Goal: Information Seeking & Learning: Learn about a topic

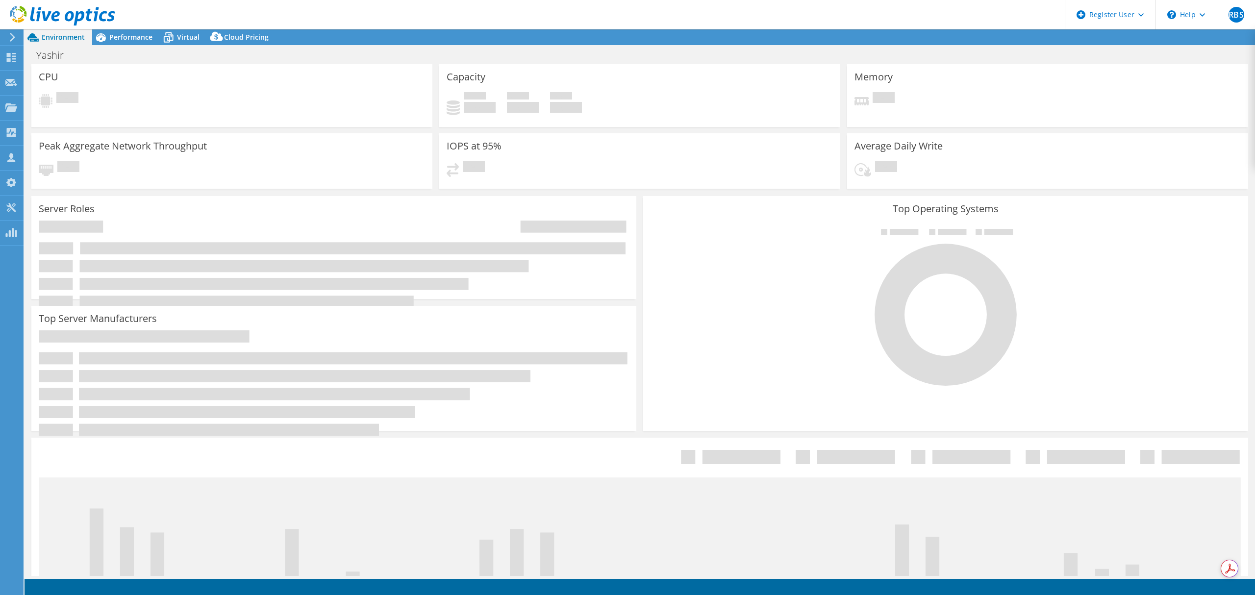
select select "USD"
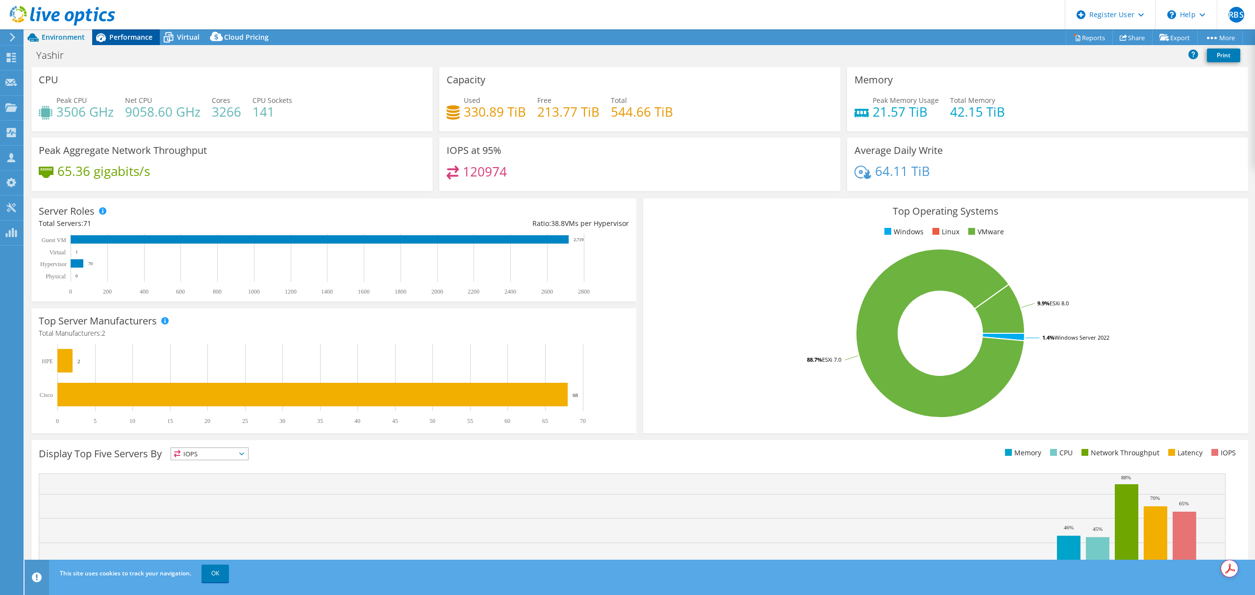
click at [120, 34] on span "Performance" at bounding box center [130, 36] width 43 height 9
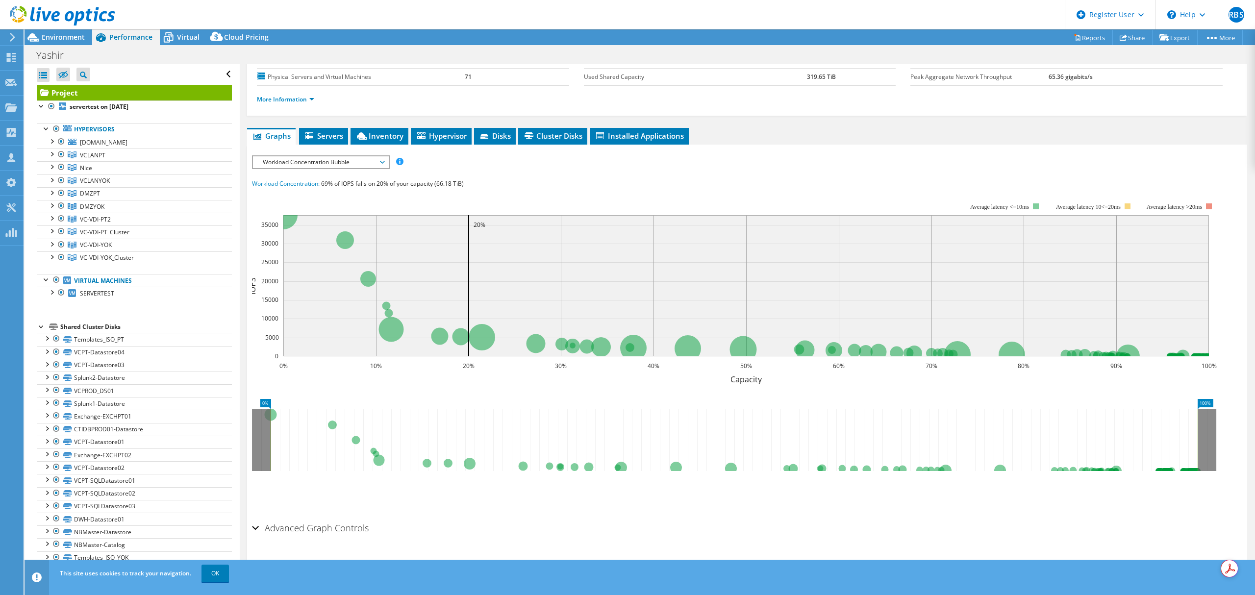
scroll to position [120, 0]
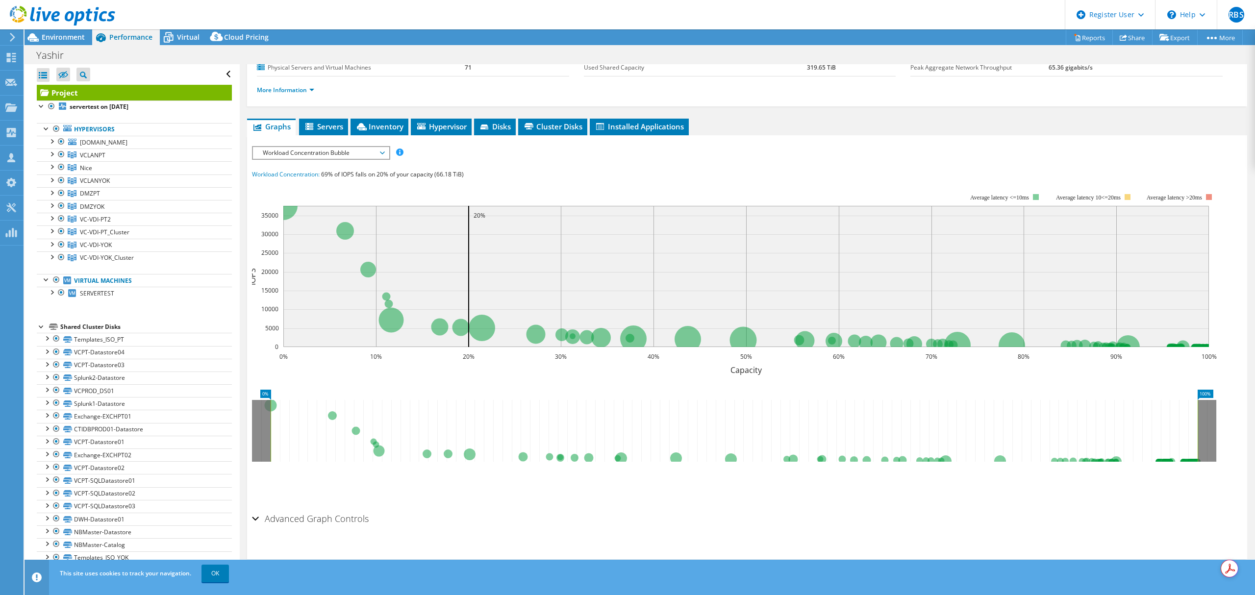
click at [385, 152] on span "Workload Concentration Bubble" at bounding box center [321, 153] width 136 height 12
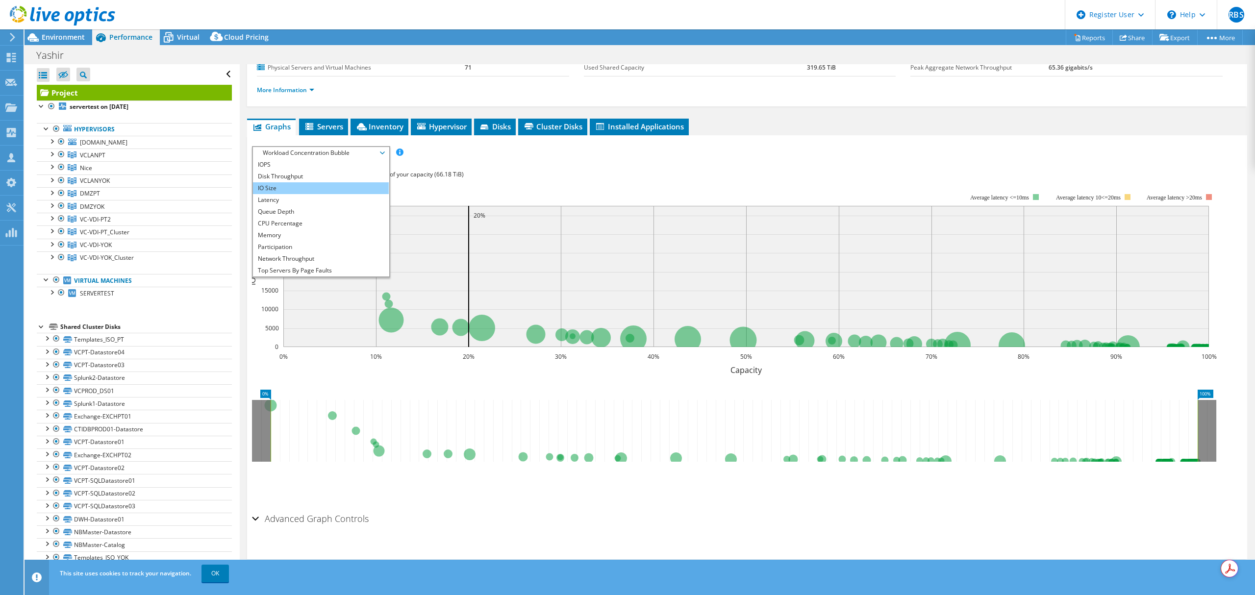
click at [311, 187] on li "IO Size" at bounding box center [321, 188] width 136 height 12
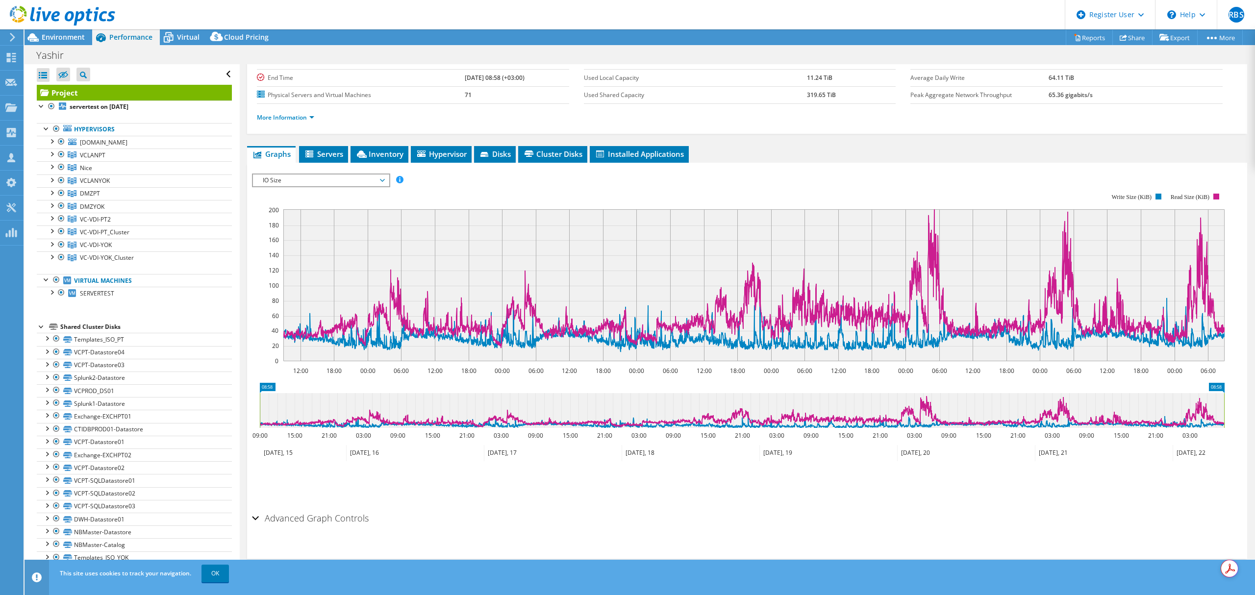
scroll to position [93, 0]
click at [383, 177] on span "IO Size" at bounding box center [321, 181] width 126 height 12
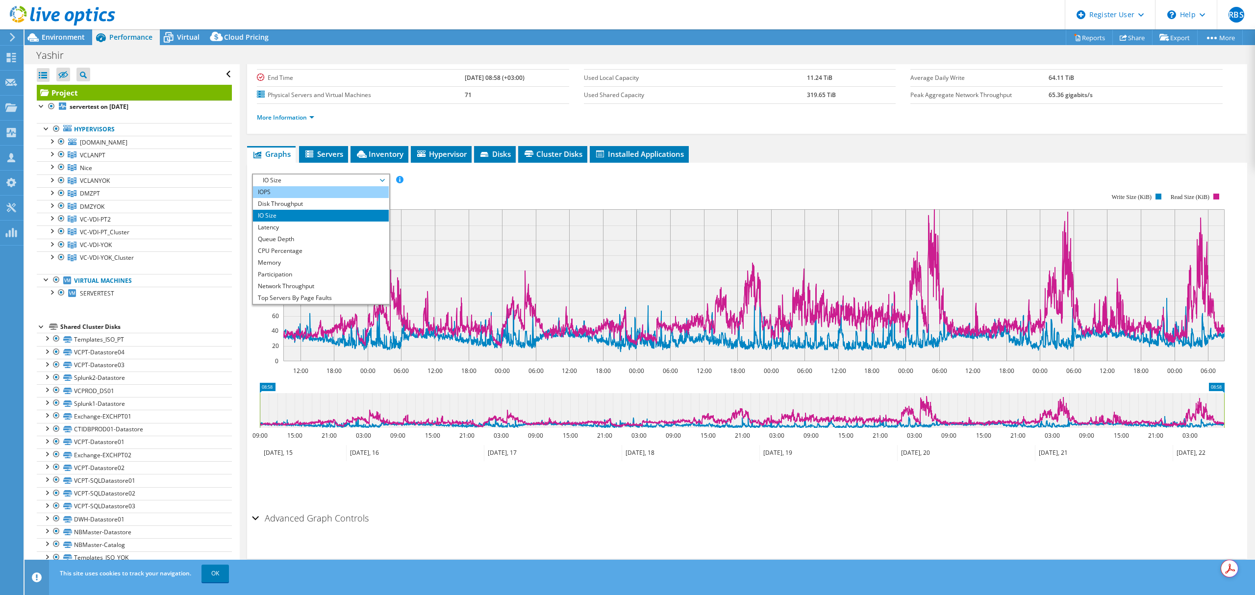
click at [334, 195] on li "IOPS" at bounding box center [321, 192] width 136 height 12
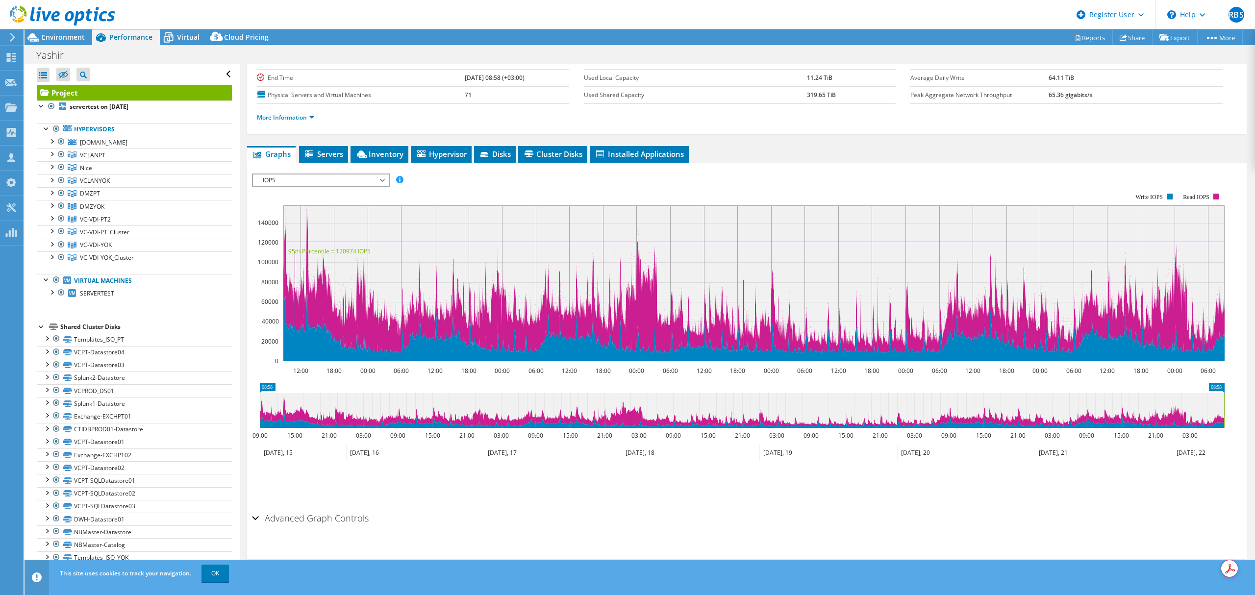
click at [383, 180] on span "IOPS" at bounding box center [321, 181] width 126 height 12
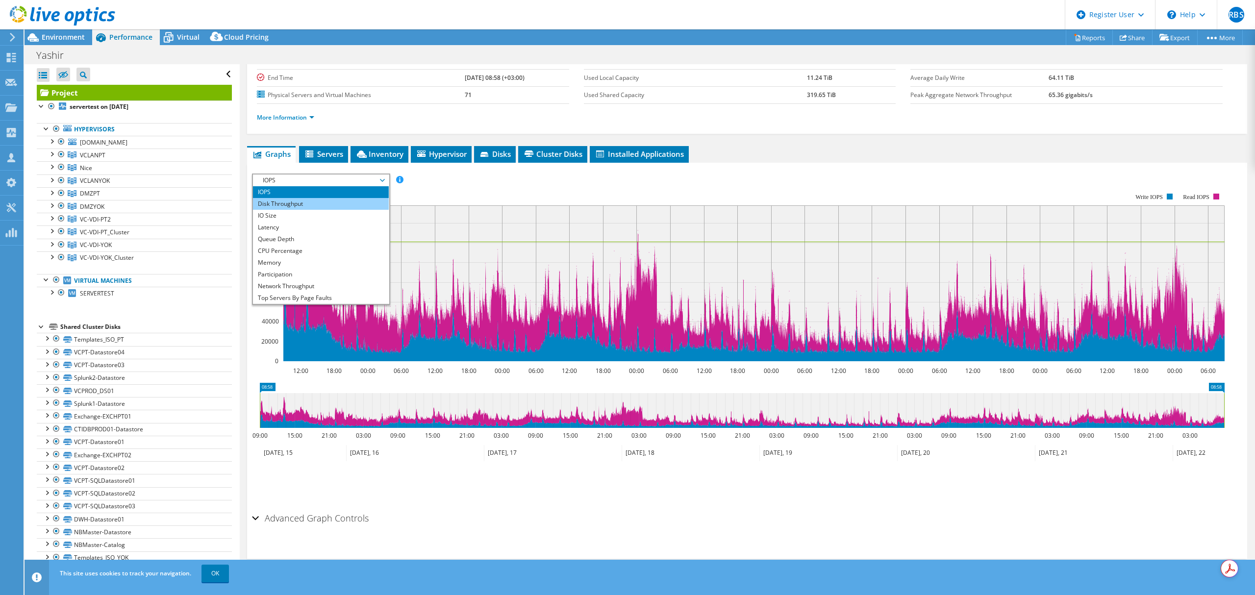
click at [354, 203] on li "Disk Throughput" at bounding box center [321, 204] width 136 height 12
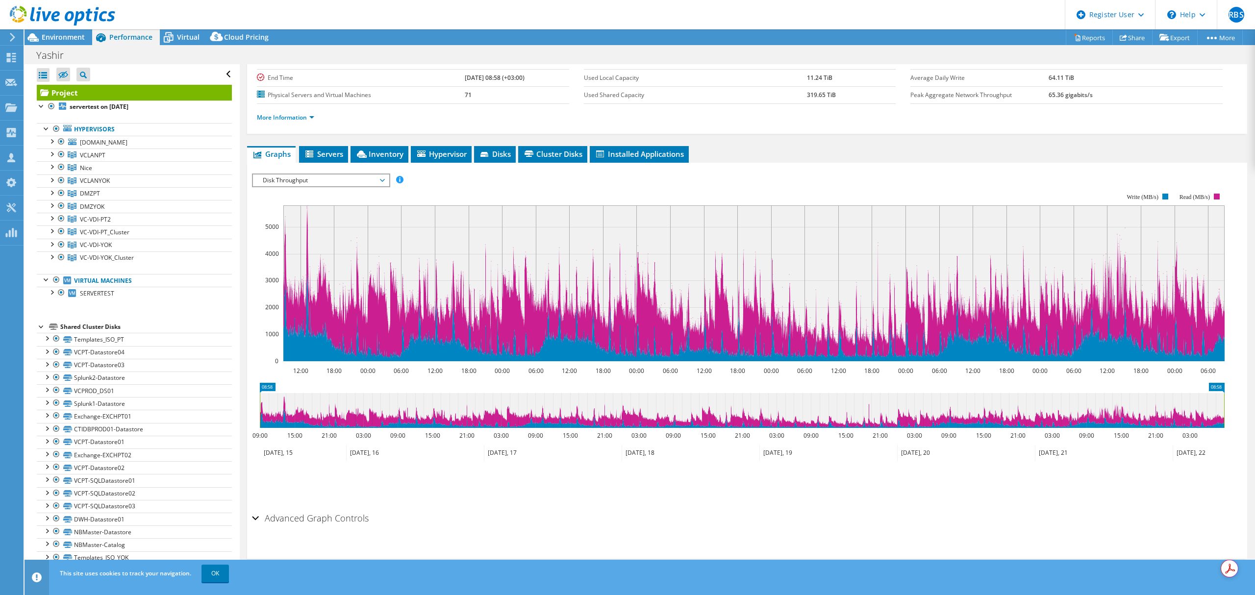
click at [382, 179] on span "Disk Throughput" at bounding box center [321, 181] width 126 height 12
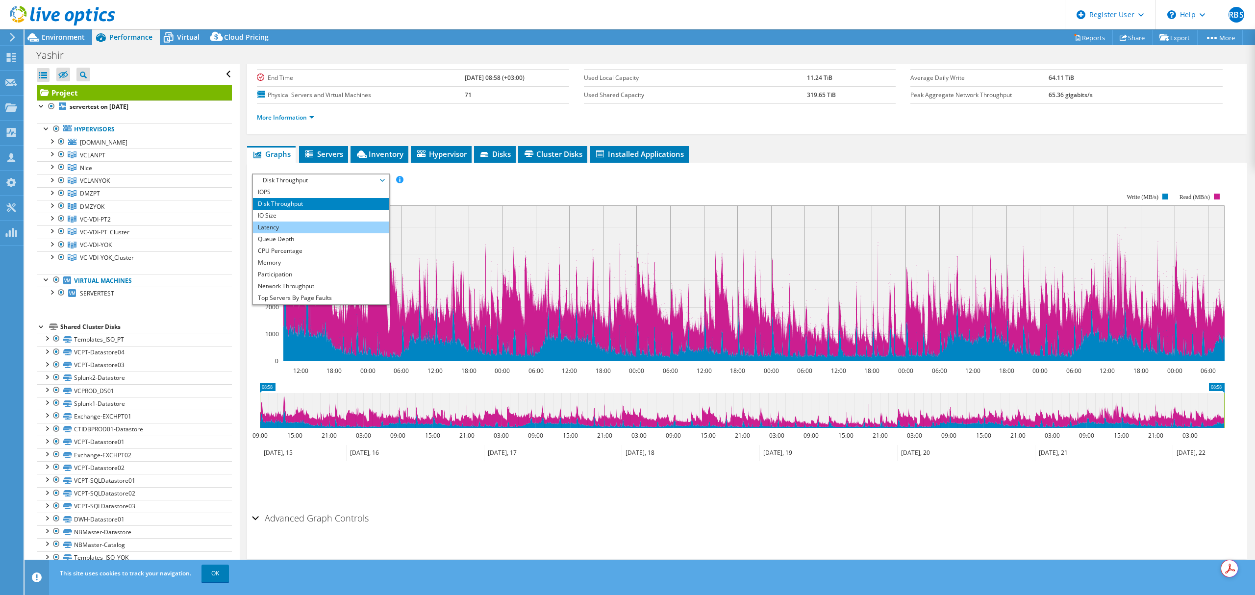
click at [331, 225] on li "Latency" at bounding box center [321, 228] width 136 height 12
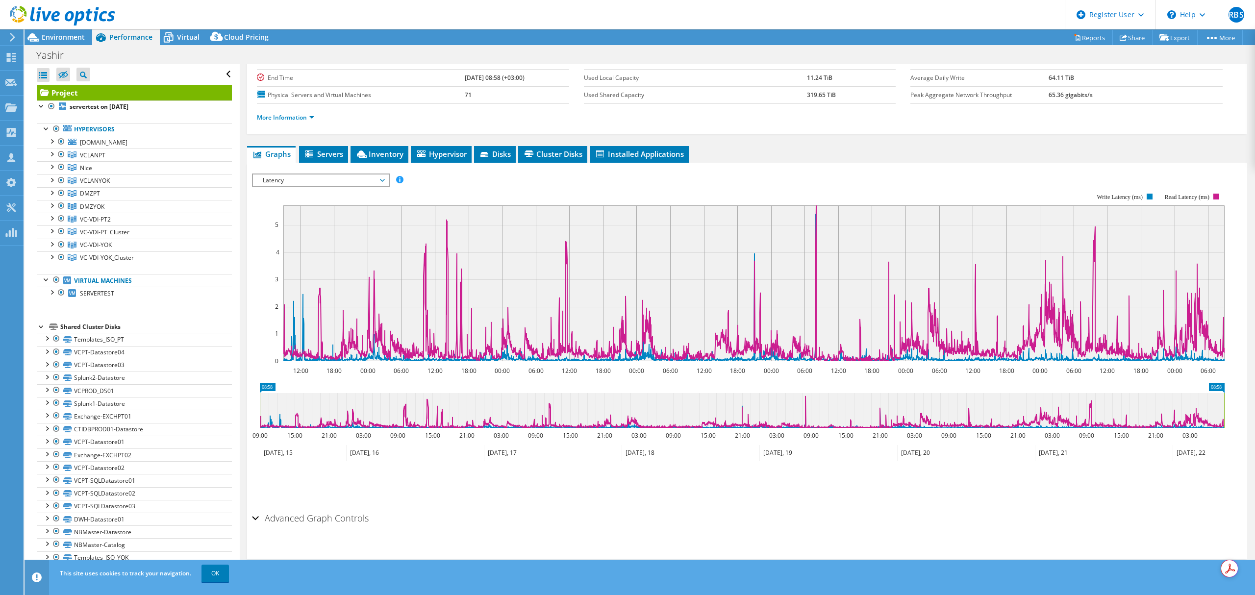
click at [382, 179] on span "Latency" at bounding box center [321, 181] width 126 height 12
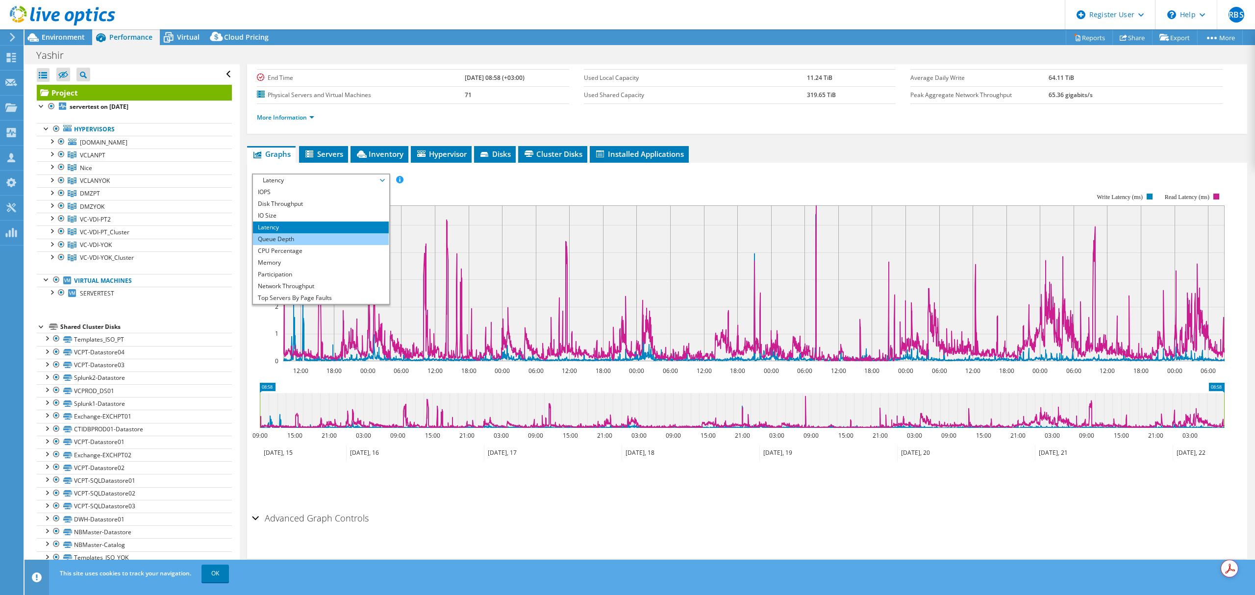
click at [342, 236] on li "Queue Depth" at bounding box center [321, 239] width 136 height 12
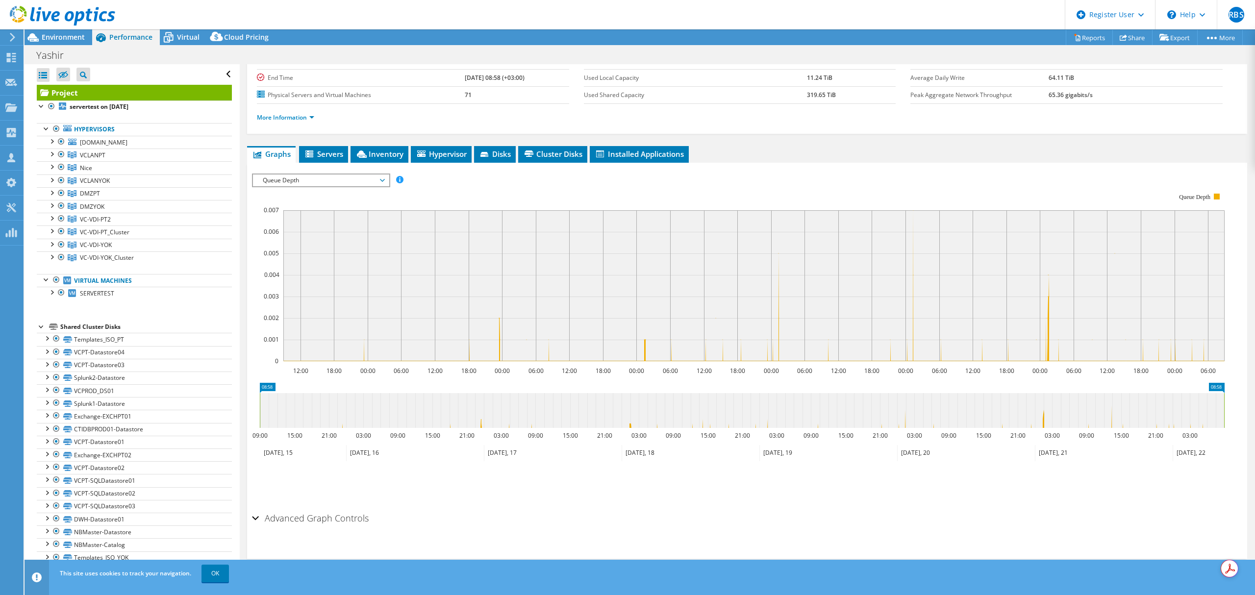
click at [383, 177] on span "Queue Depth" at bounding box center [321, 181] width 126 height 12
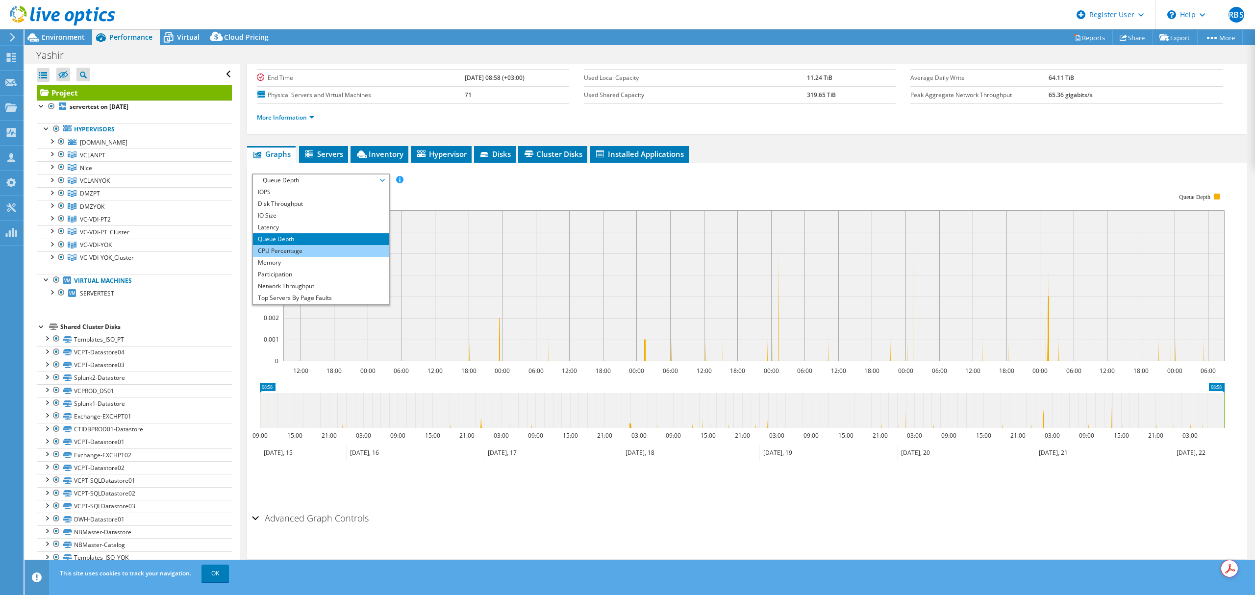
click at [325, 252] on li "CPU Percentage" at bounding box center [321, 251] width 136 height 12
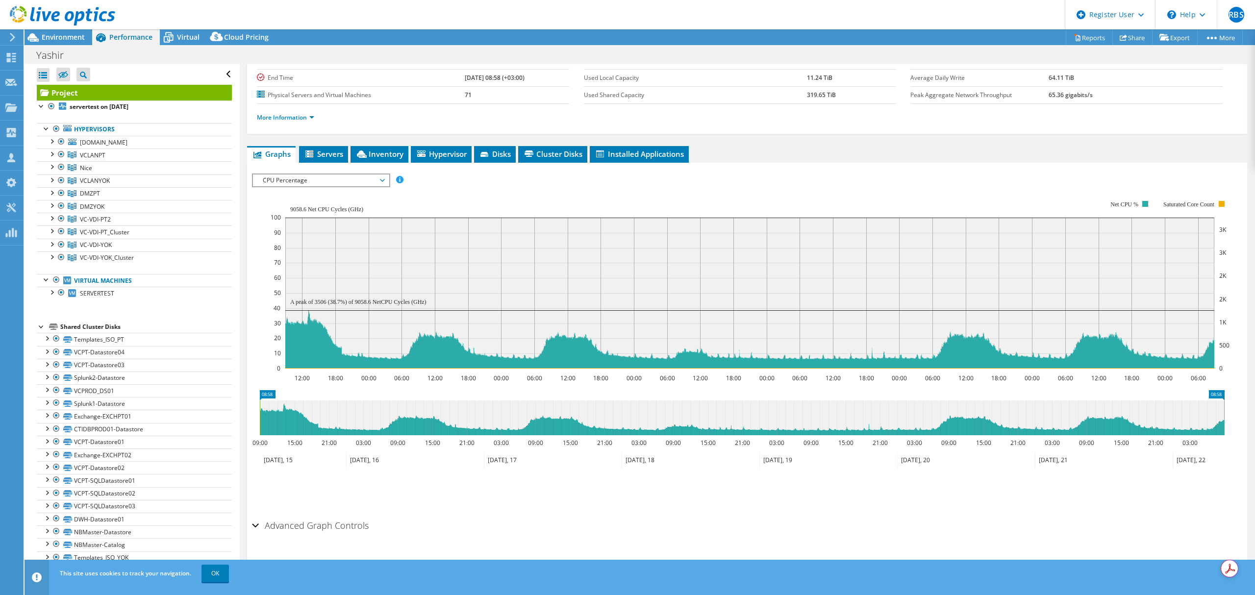
click at [383, 181] on span "CPU Percentage" at bounding box center [321, 181] width 126 height 12
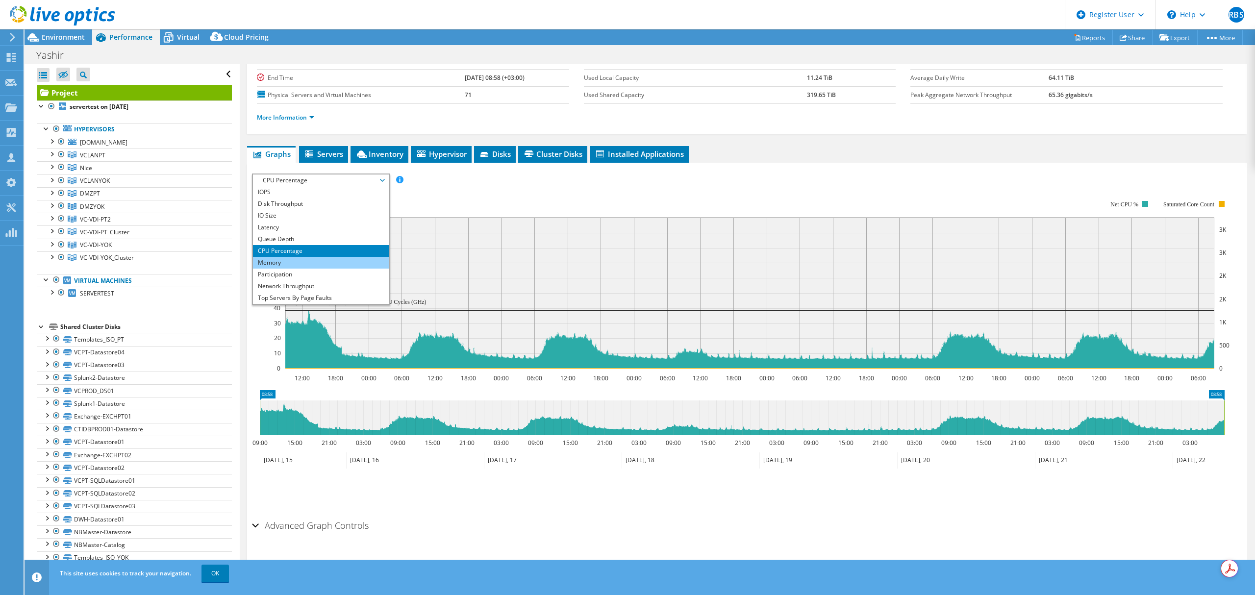
click at [319, 259] on li "Memory" at bounding box center [321, 263] width 136 height 12
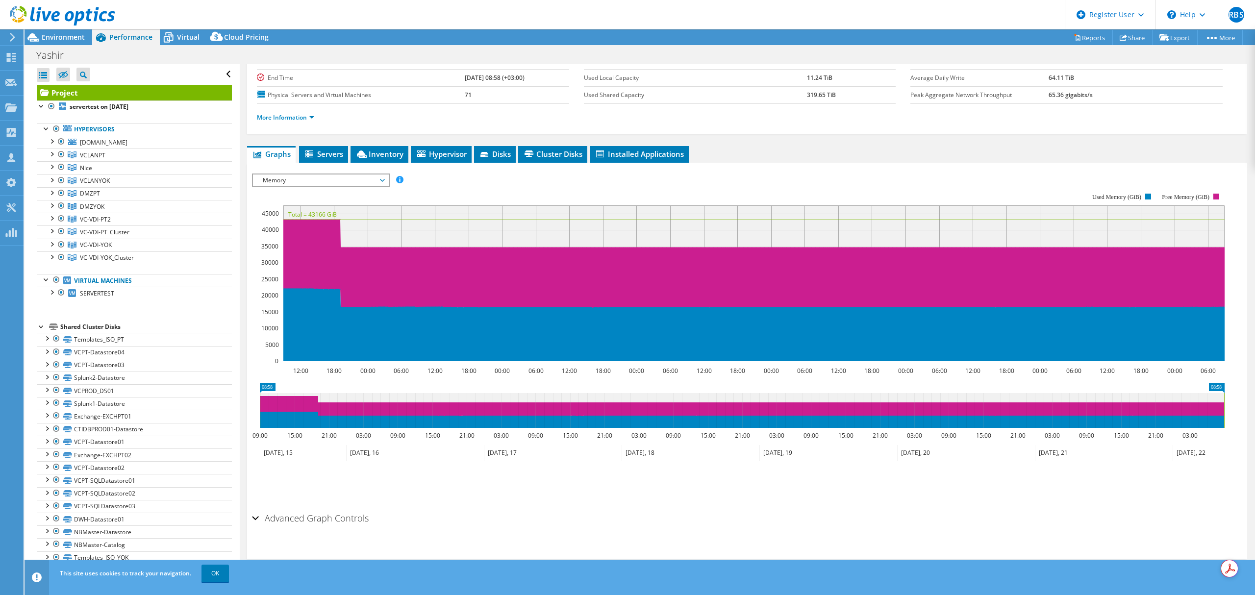
click at [383, 179] on span "Memory" at bounding box center [321, 181] width 126 height 12
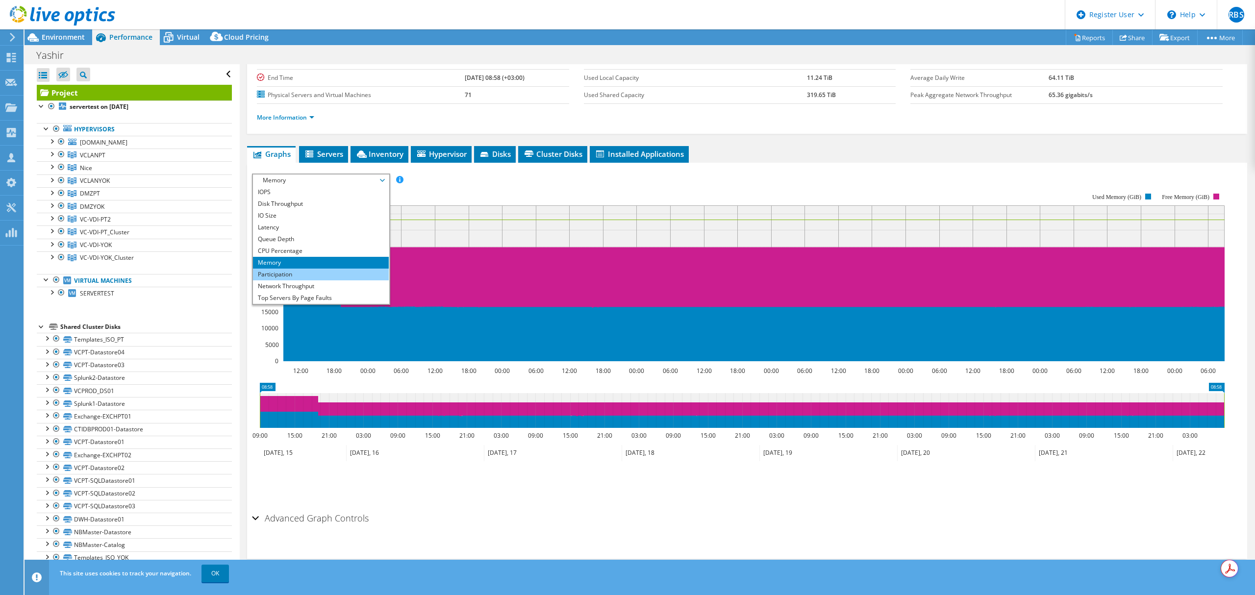
click at [309, 273] on li "Participation" at bounding box center [321, 275] width 136 height 12
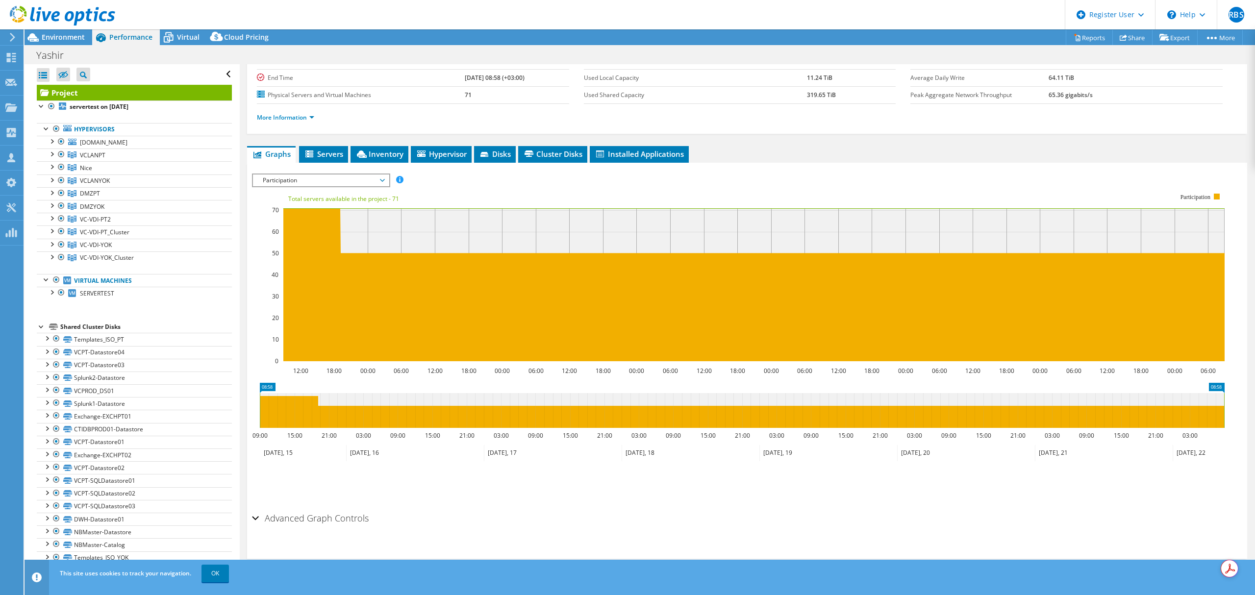
click at [383, 179] on span "Participation" at bounding box center [321, 181] width 126 height 12
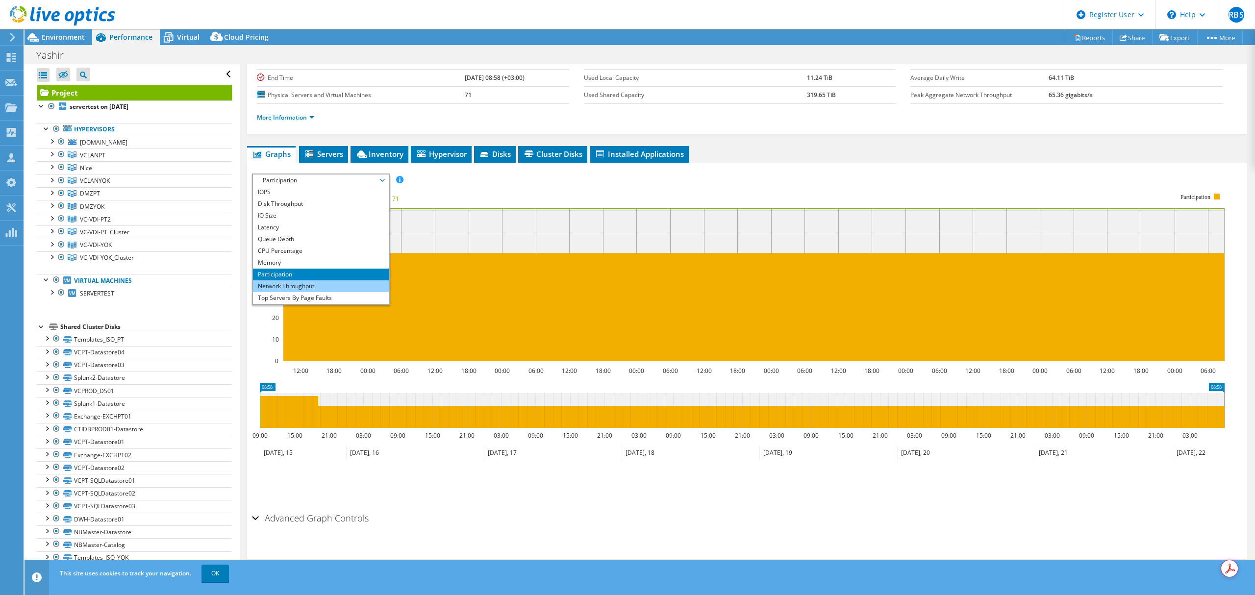
click at [326, 283] on li "Network Throughput" at bounding box center [321, 287] width 136 height 12
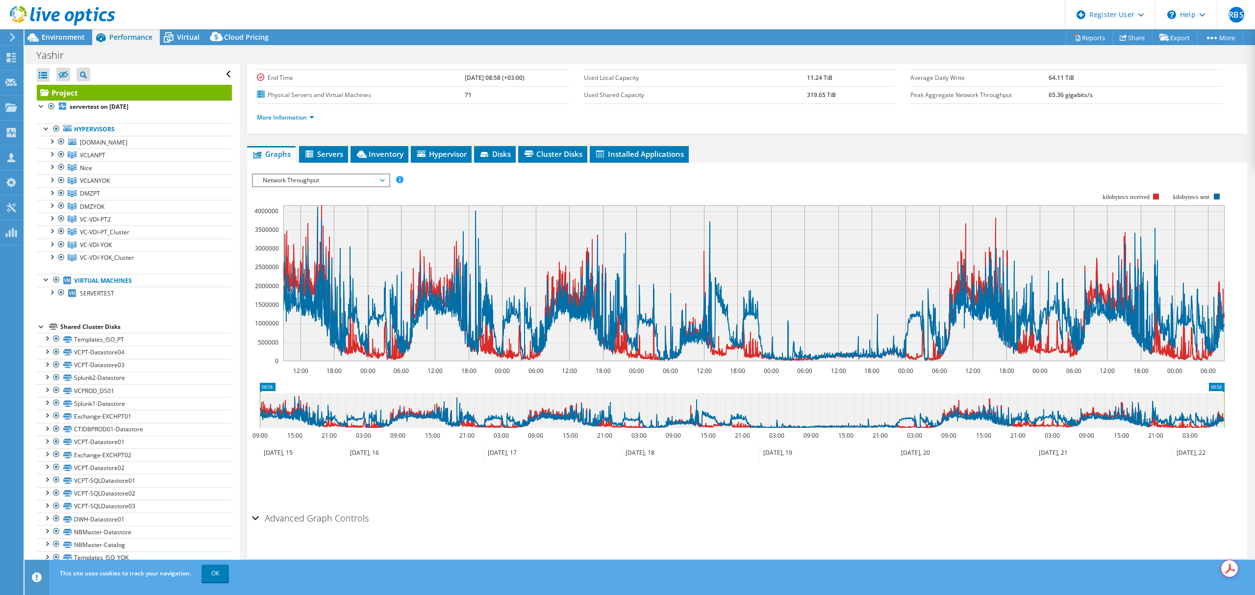
click at [384, 177] on span "Network Throughput" at bounding box center [321, 181] width 136 height 12
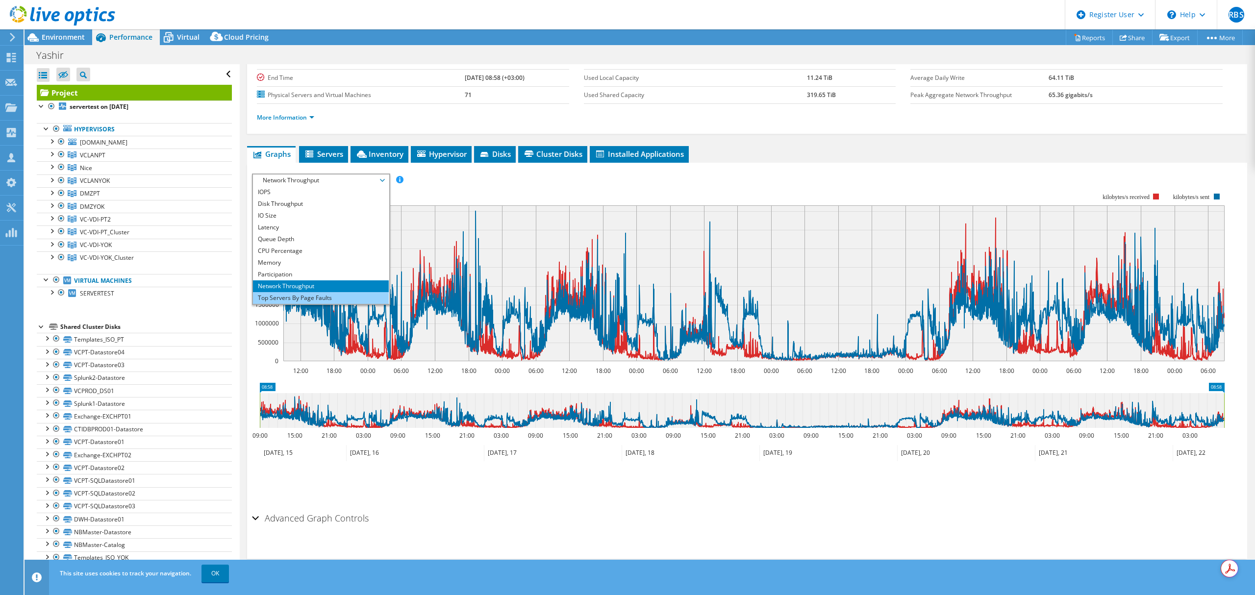
click at [320, 294] on li "Top Servers By Page Faults" at bounding box center [321, 298] width 136 height 12
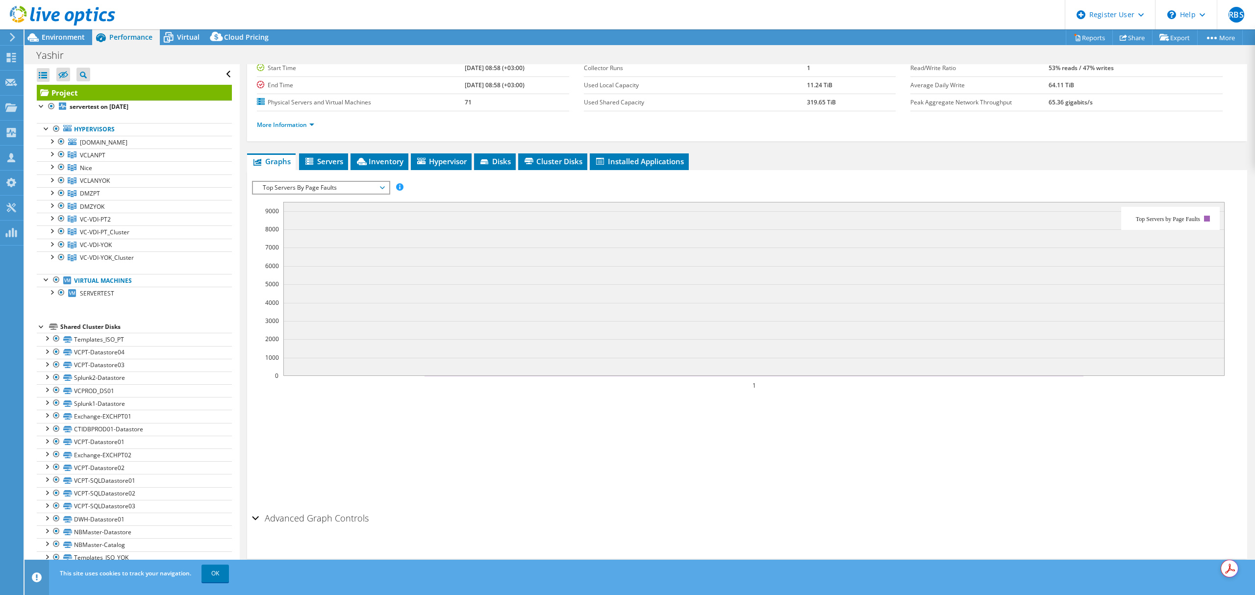
scroll to position [85, 0]
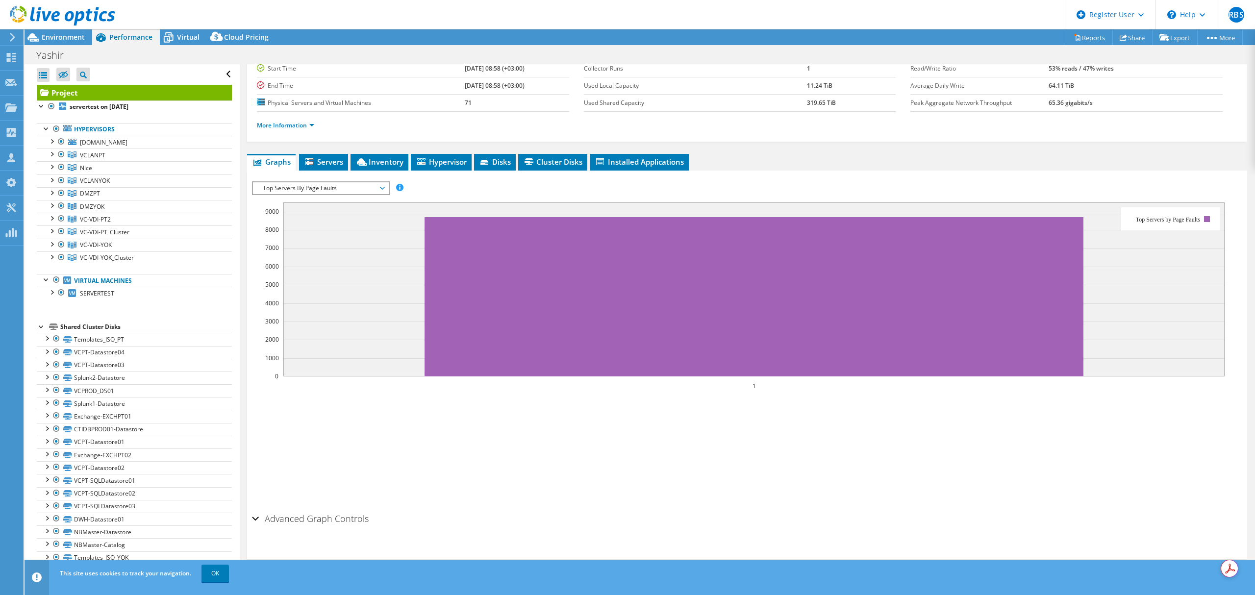
click at [383, 187] on span "Top Servers By Page Faults" at bounding box center [321, 188] width 126 height 12
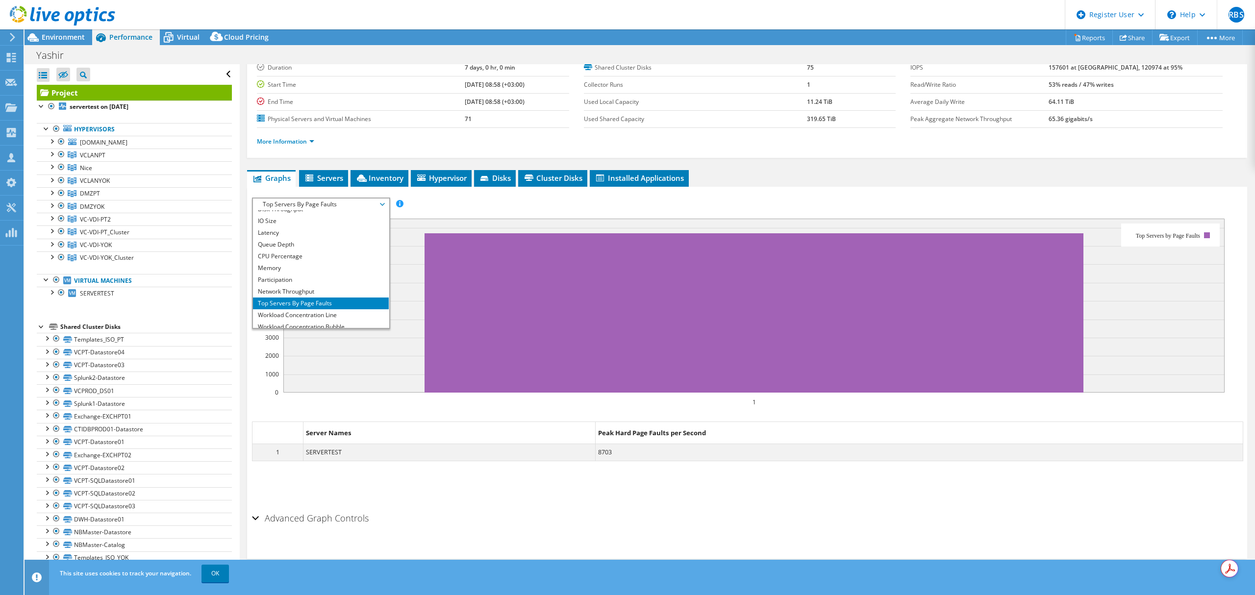
scroll to position [35, 0]
click at [344, 295] on li "Workload Concentration Line" at bounding box center [321, 299] width 136 height 12
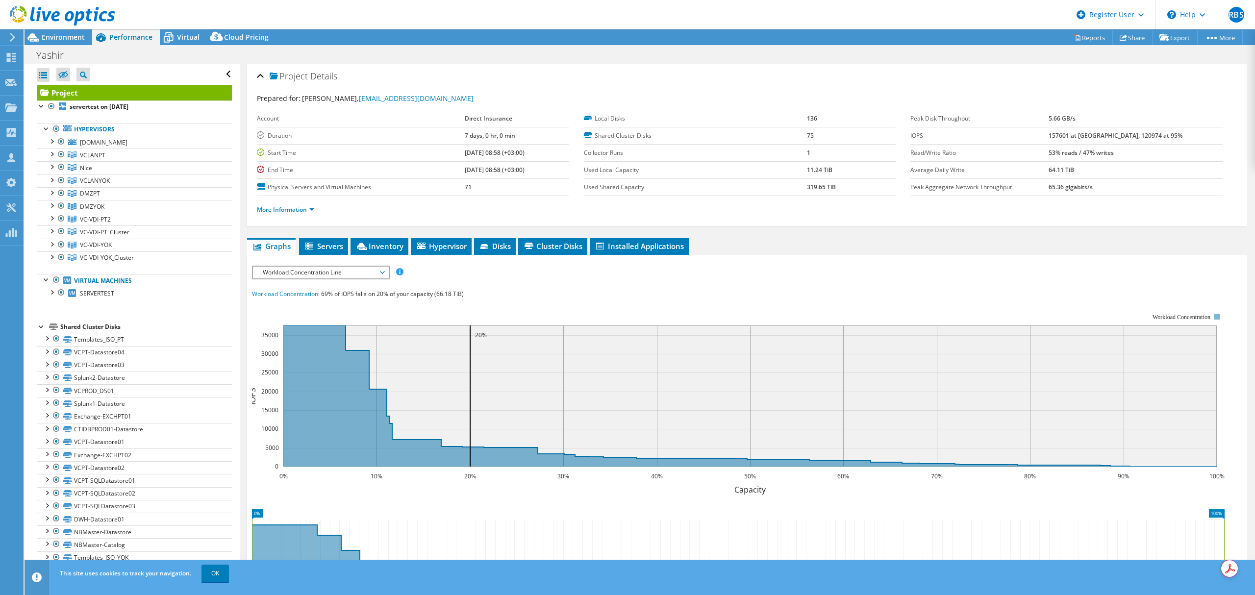
scroll to position [0, 0]
click at [384, 272] on icon at bounding box center [382, 273] width 5 height 3
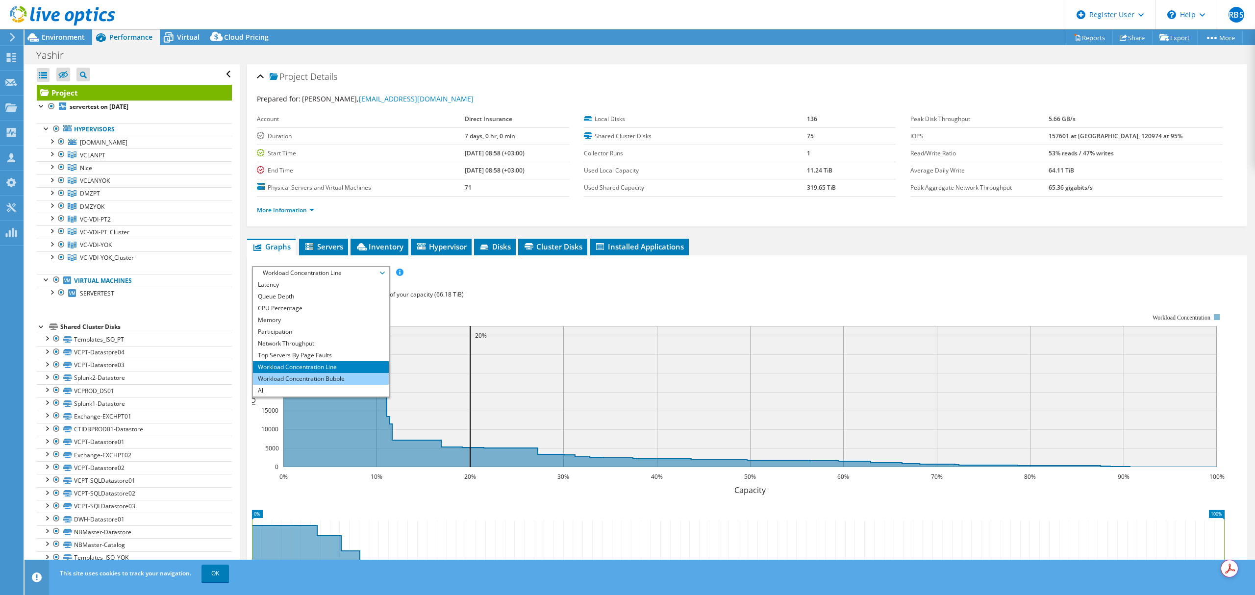
click at [343, 377] on li "Workload Concentration Bubble" at bounding box center [321, 379] width 136 height 12
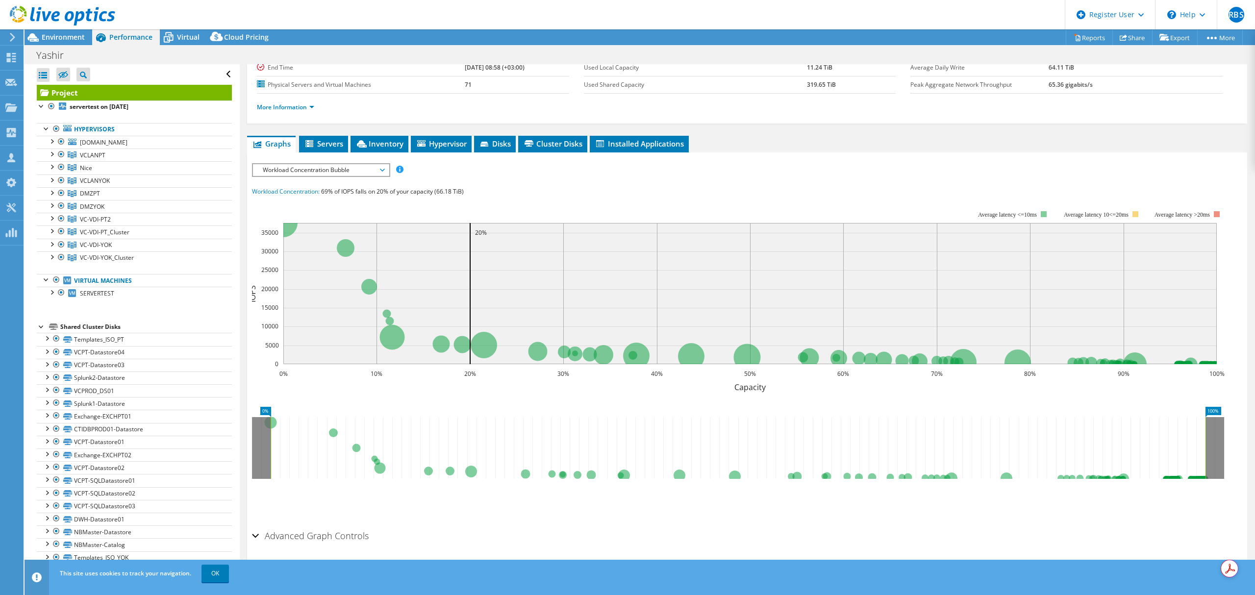
scroll to position [120, 0]
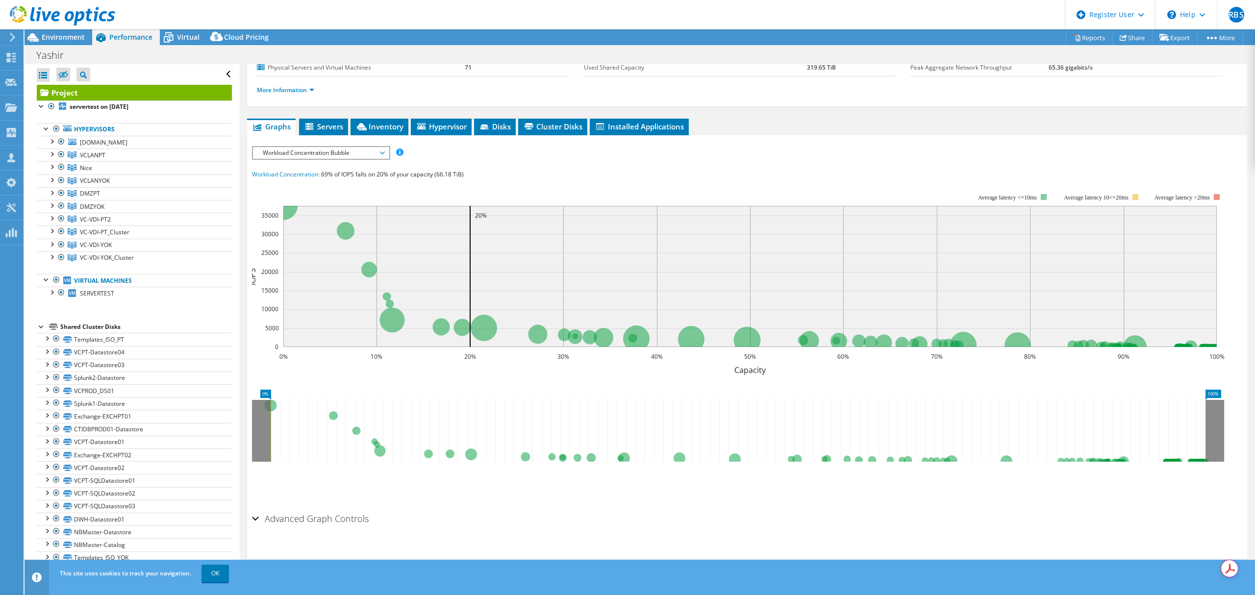
click at [382, 150] on span "Workload Concentration Bubble" at bounding box center [321, 153] width 126 height 12
click at [321, 123] on span "Servers" at bounding box center [323, 127] width 39 height 10
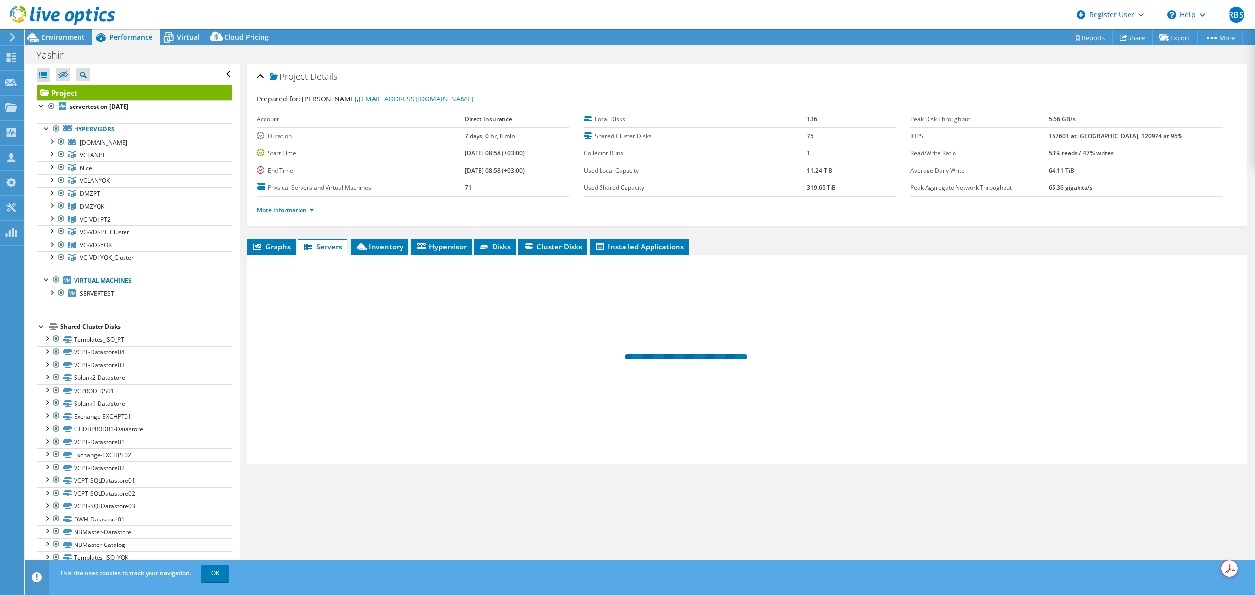
scroll to position [0, 0]
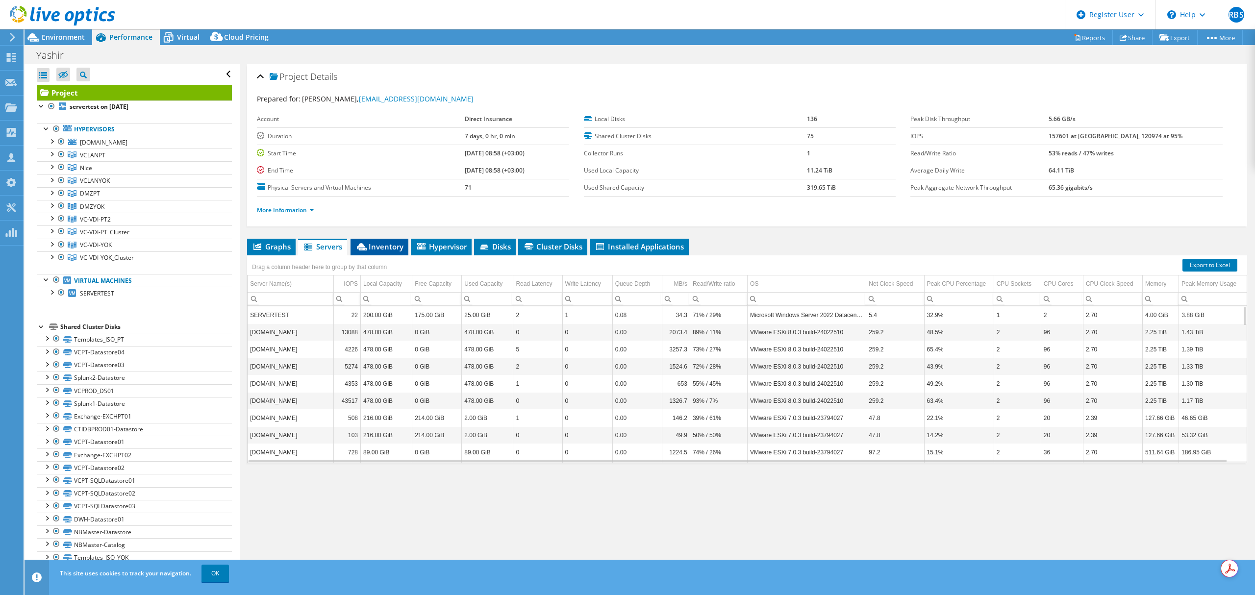
click at [382, 250] on span "Inventory" at bounding box center [380, 247] width 48 height 10
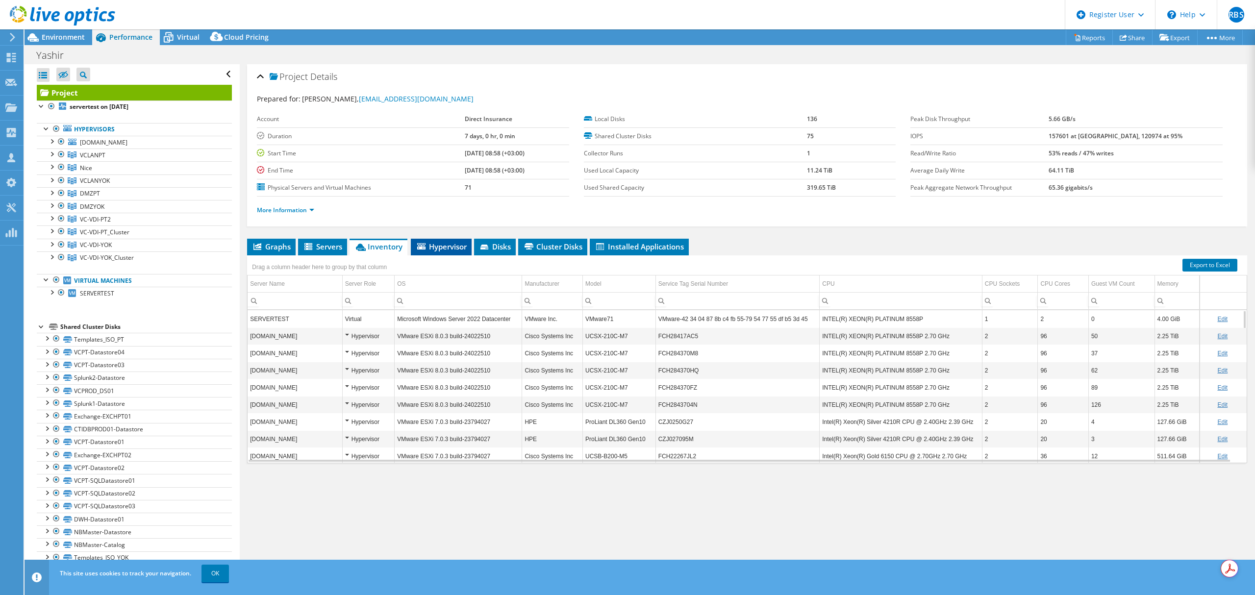
click at [435, 246] on span "Hypervisor" at bounding box center [441, 247] width 51 height 10
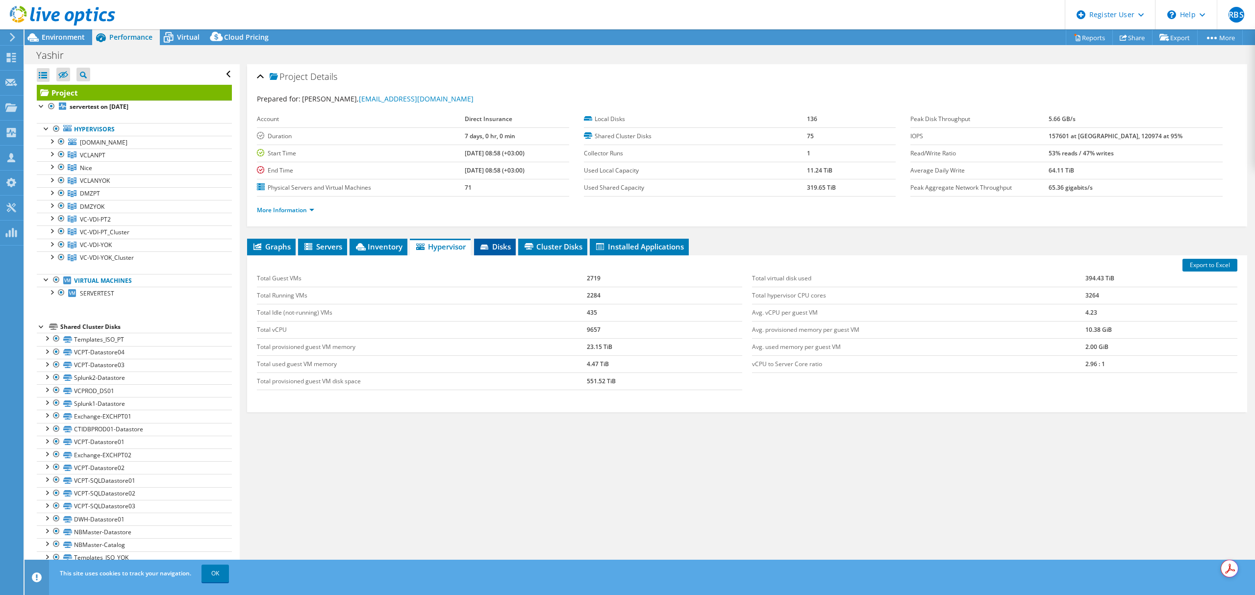
click at [497, 245] on span "Disks" at bounding box center [495, 247] width 32 height 10
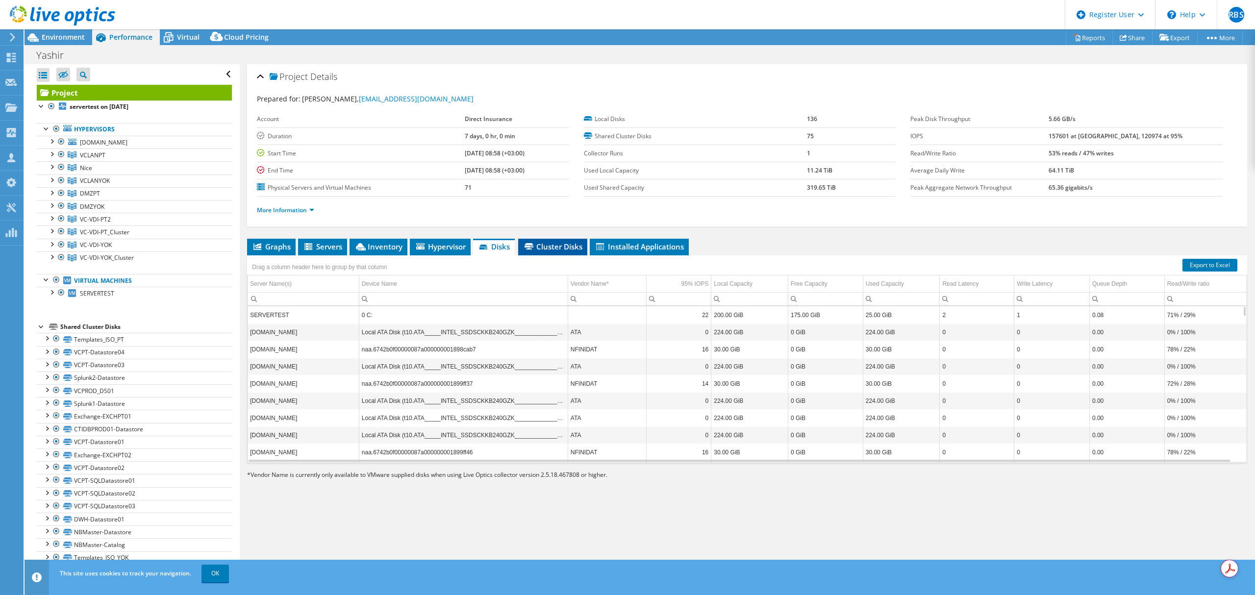
click at [539, 242] on span "Cluster Disks" at bounding box center [552, 247] width 59 height 10
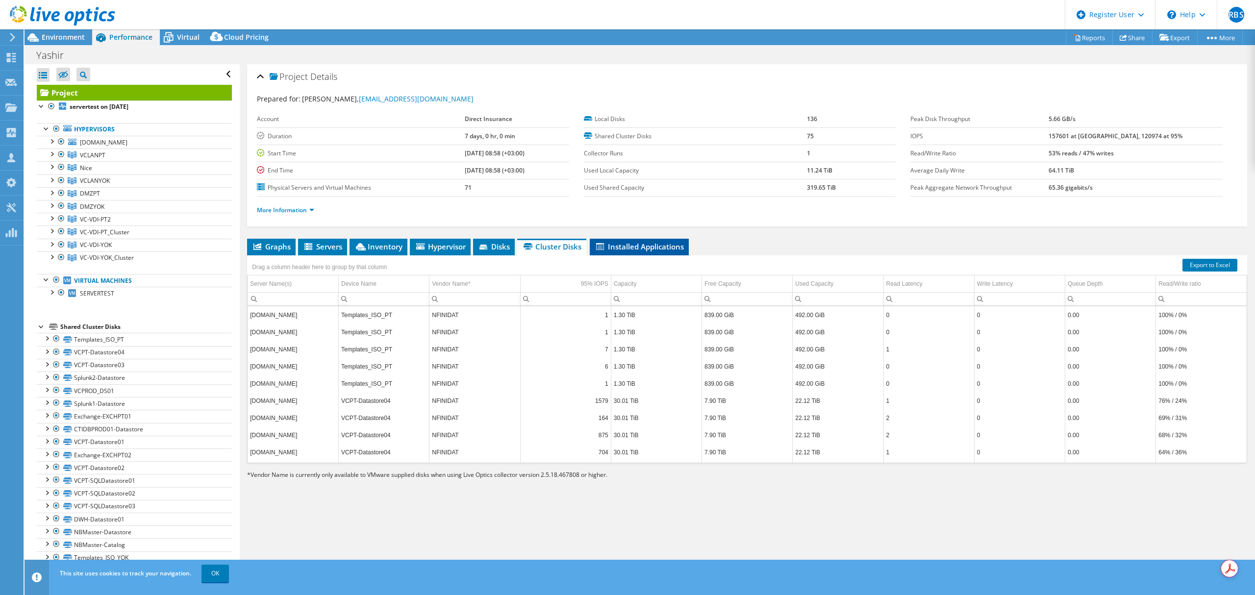
click at [652, 251] on span "Installed Applications" at bounding box center [639, 247] width 89 height 10
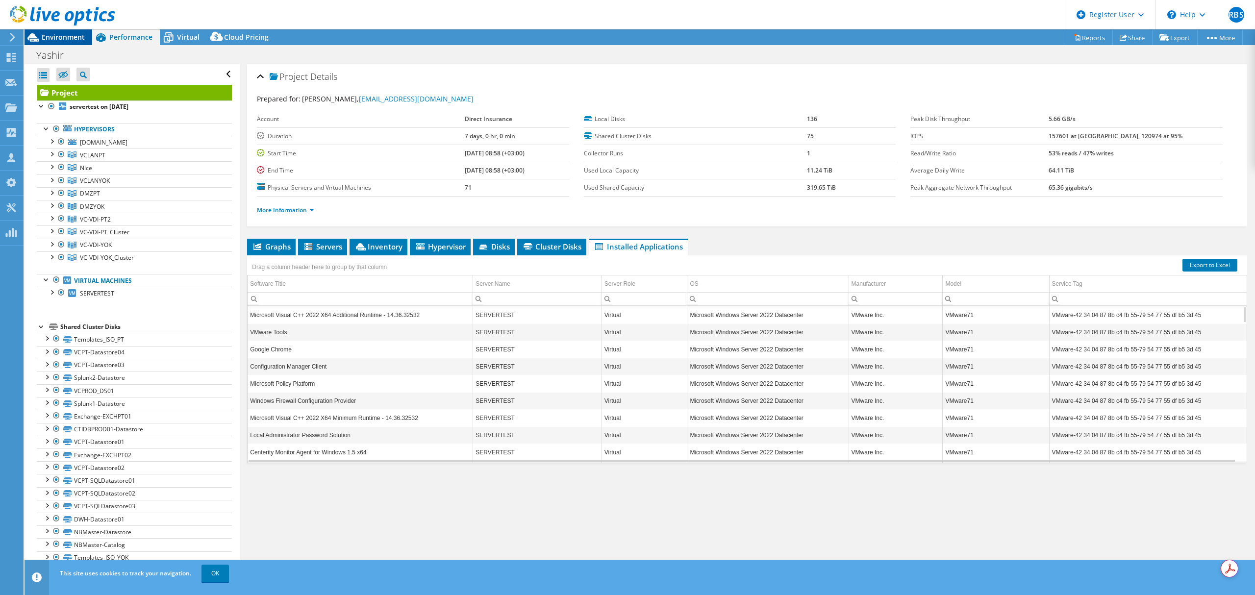
click at [54, 36] on span "Environment" at bounding box center [63, 36] width 43 height 9
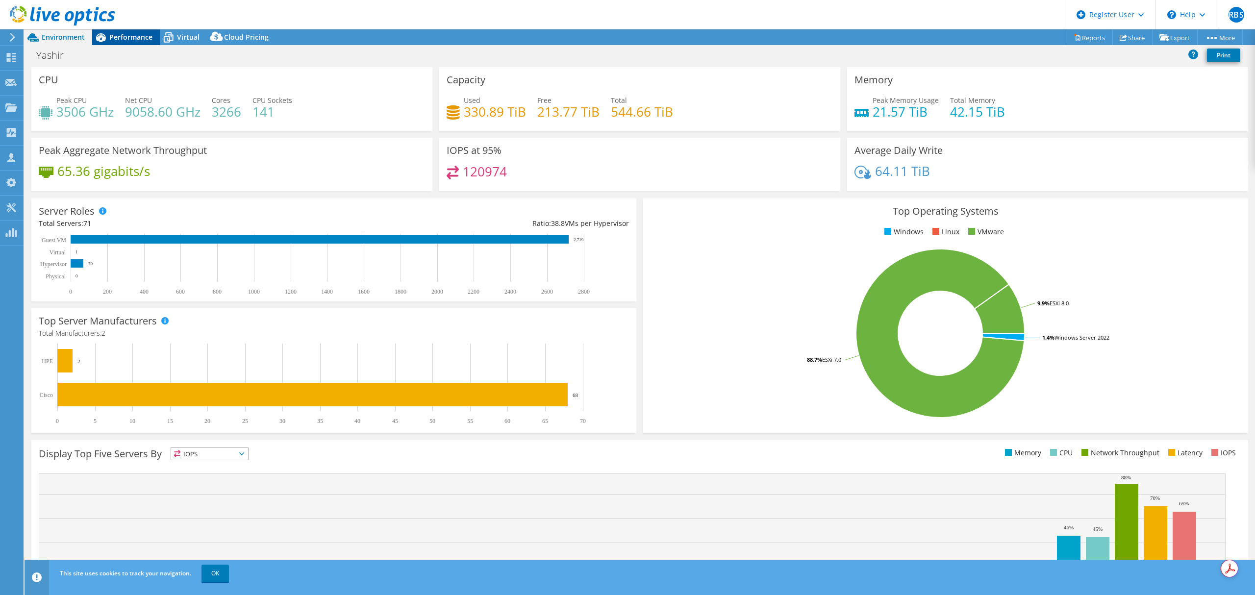
click at [137, 32] on span "Performance" at bounding box center [130, 36] width 43 height 9
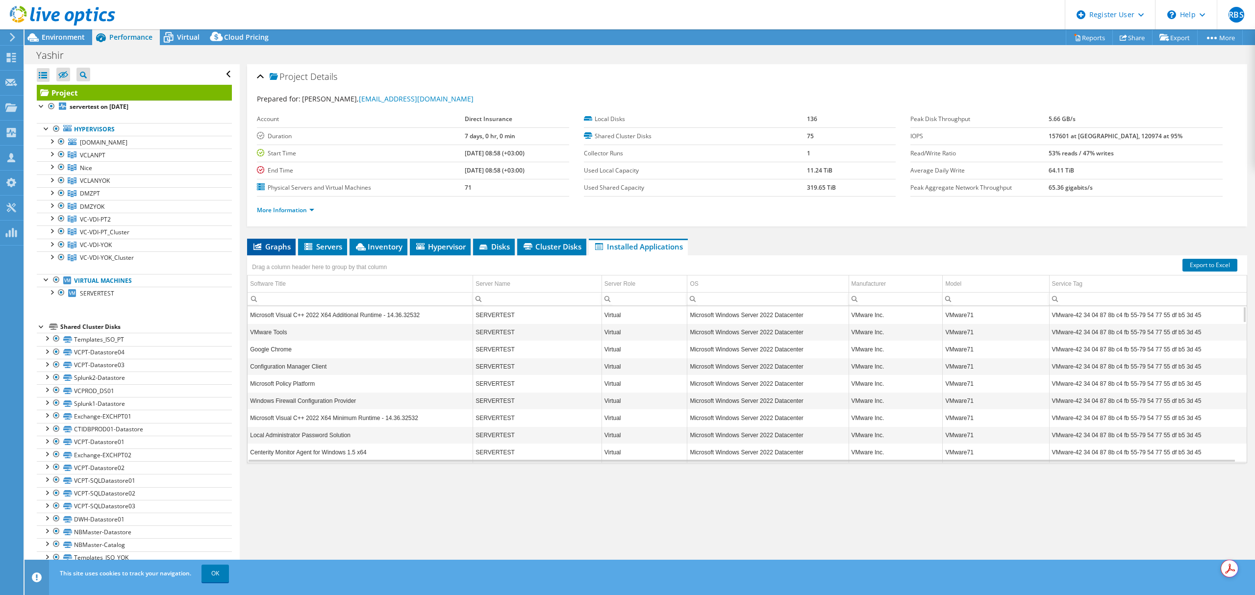
click at [275, 246] on span "Graphs" at bounding box center [271, 247] width 39 height 10
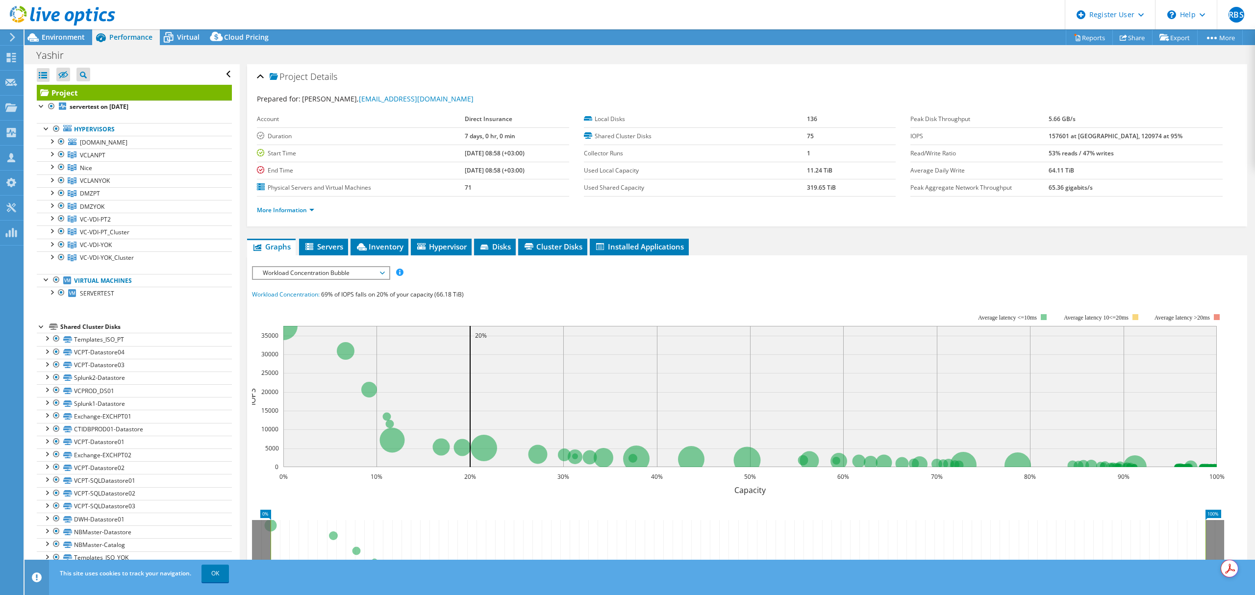
click at [383, 269] on span "Workload Concentration Bubble" at bounding box center [321, 273] width 126 height 12
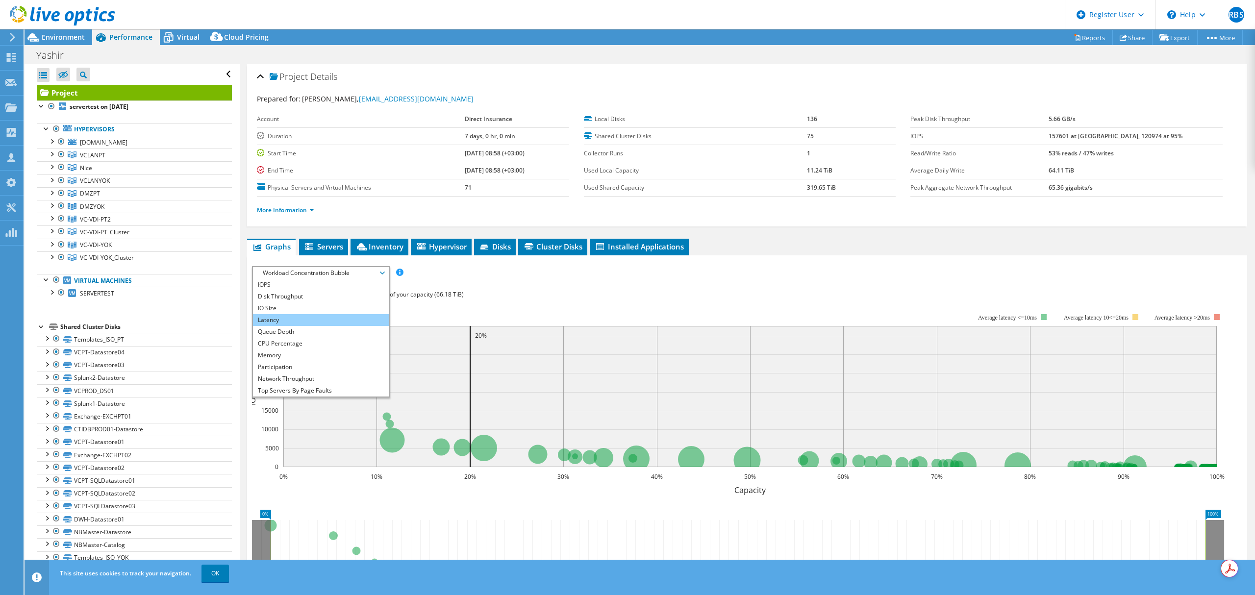
click at [320, 317] on li "Latency" at bounding box center [321, 320] width 136 height 12
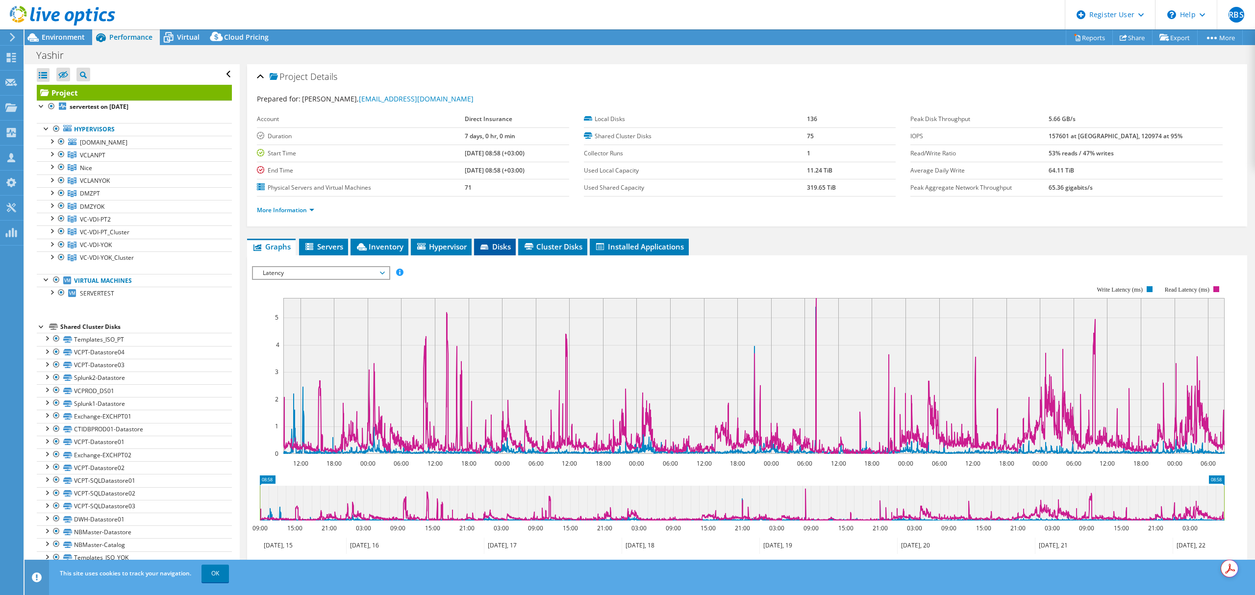
click at [494, 242] on li "Disks" at bounding box center [495, 247] width 42 height 17
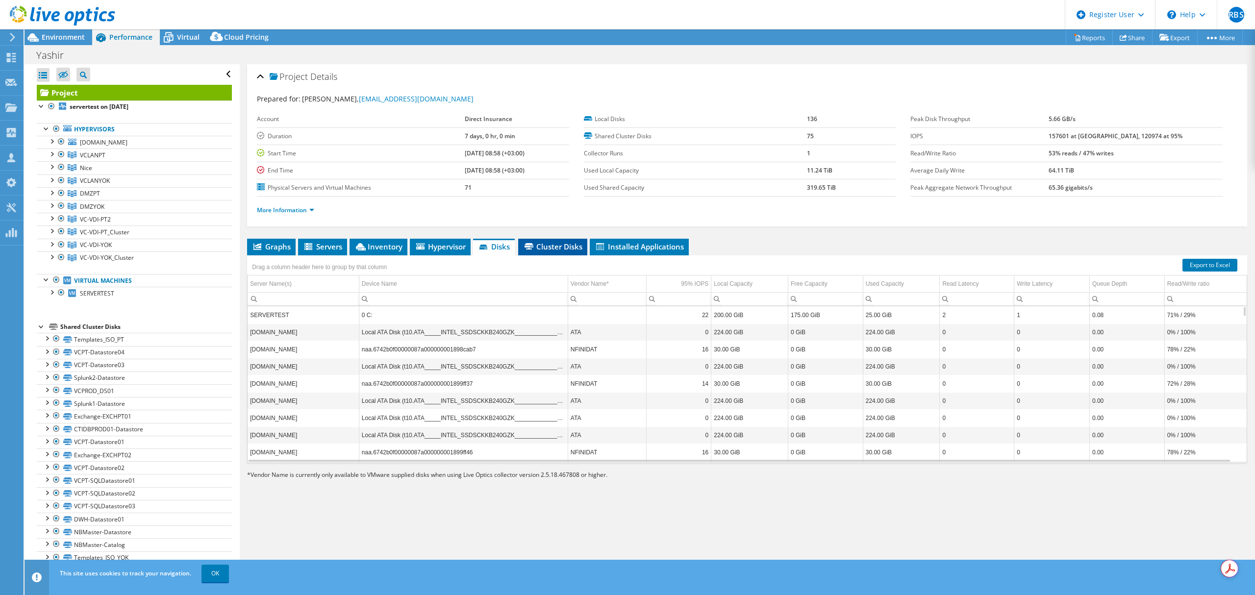
click at [550, 244] on span "Cluster Disks" at bounding box center [552, 247] width 59 height 10
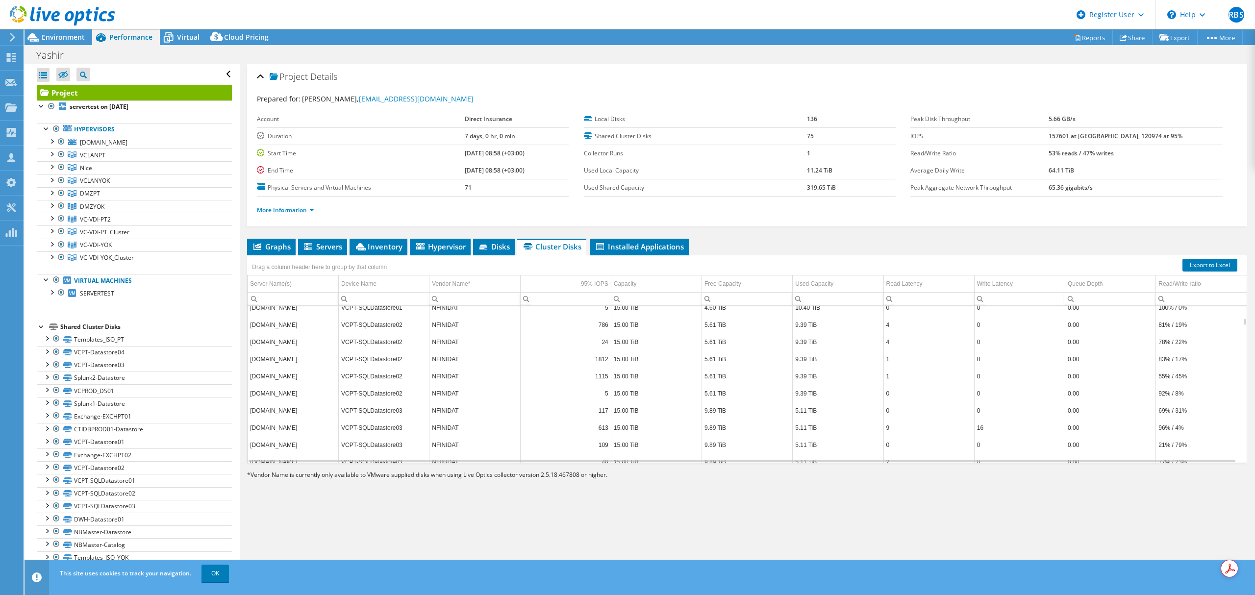
scroll to position [1099, 0]
select select "USD"
